Goal: Task Accomplishment & Management: Manage account settings

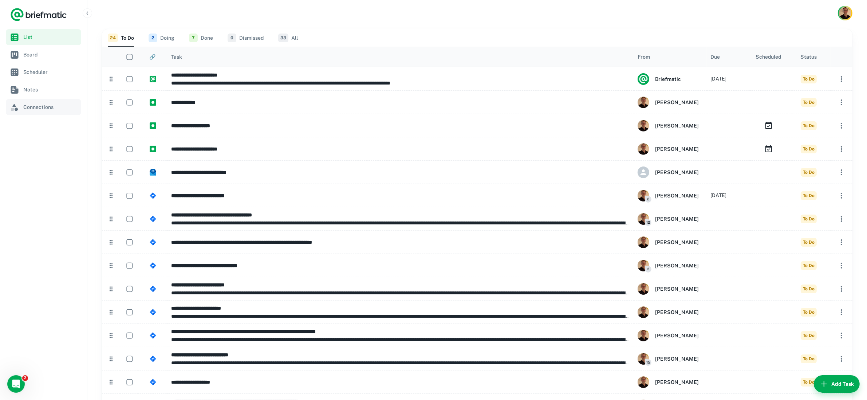
drag, startPoint x: 38, startPoint y: 103, endPoint x: 42, endPoint y: 104, distance: 4.5
click at [38, 103] on span "Connections" at bounding box center [50, 107] width 55 height 8
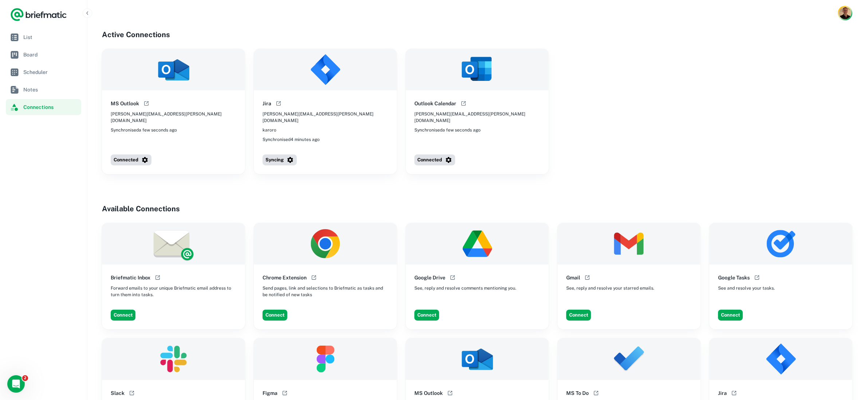
click at [433, 159] on div "Connected" at bounding box center [479, 159] width 137 height 17
click at [435, 154] on button "Connected" at bounding box center [434, 159] width 41 height 11
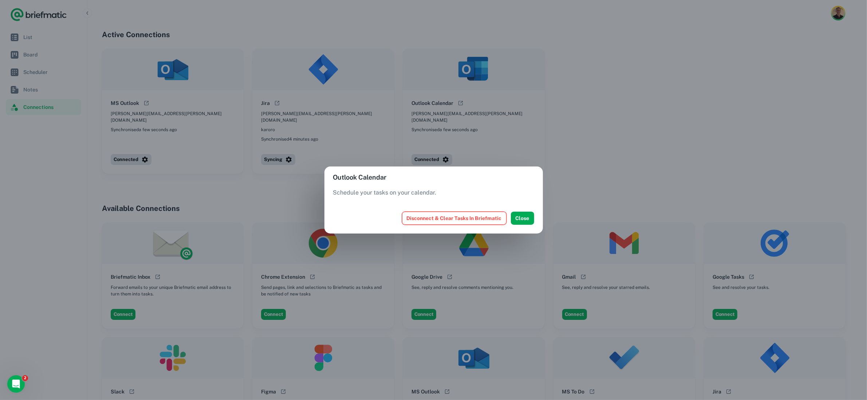
click at [468, 216] on button "Disconnect & Clear Tasks In Briefmatic" at bounding box center [454, 218] width 104 height 13
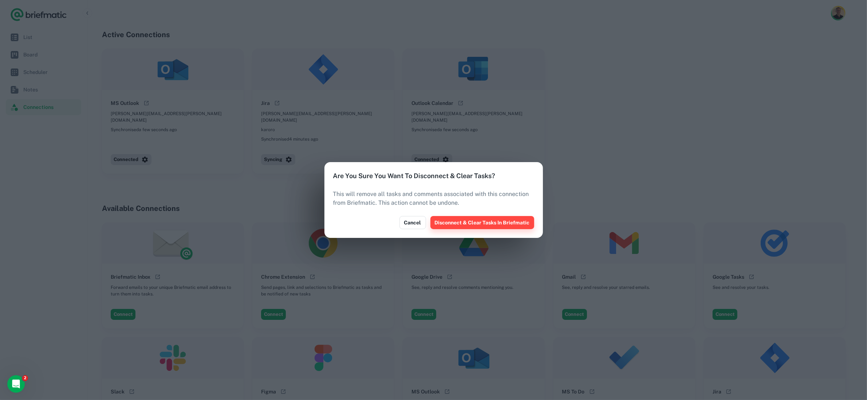
click at [482, 219] on button "Disconnect & Clear Tasks In Briefmatic" at bounding box center [482, 222] width 104 height 13
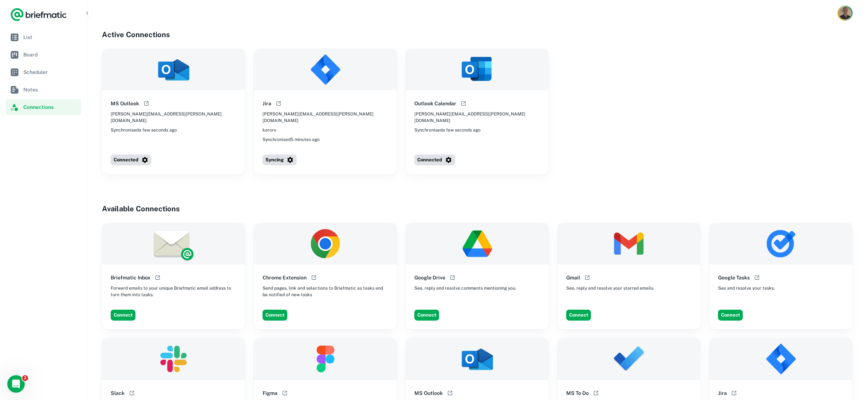
click at [844, 15] on img "Account button" at bounding box center [845, 13] width 13 height 13
click at [809, 54] on li "Account Settings" at bounding box center [818, 56] width 67 height 12
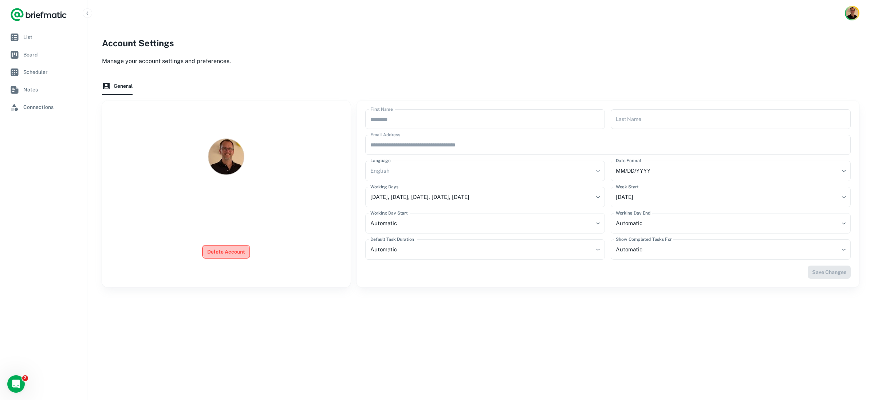
click at [221, 254] on button "Delete Account" at bounding box center [225, 251] width 47 height 13
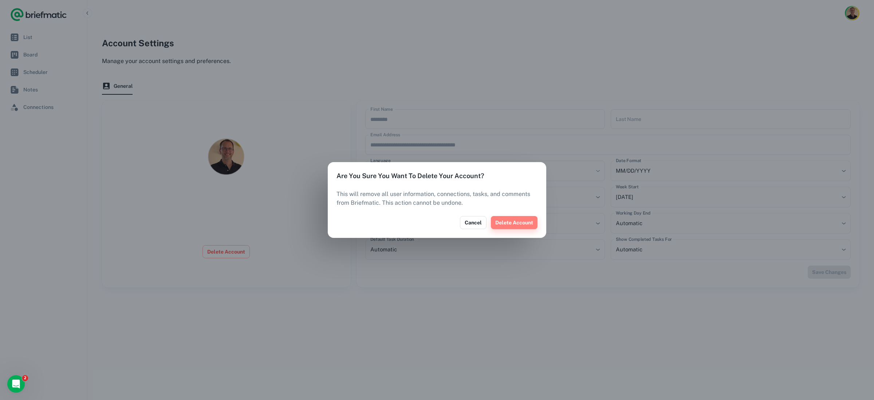
click at [512, 225] on button "Delete Account" at bounding box center [514, 222] width 47 height 13
